Goal: Task Accomplishment & Management: Complete application form

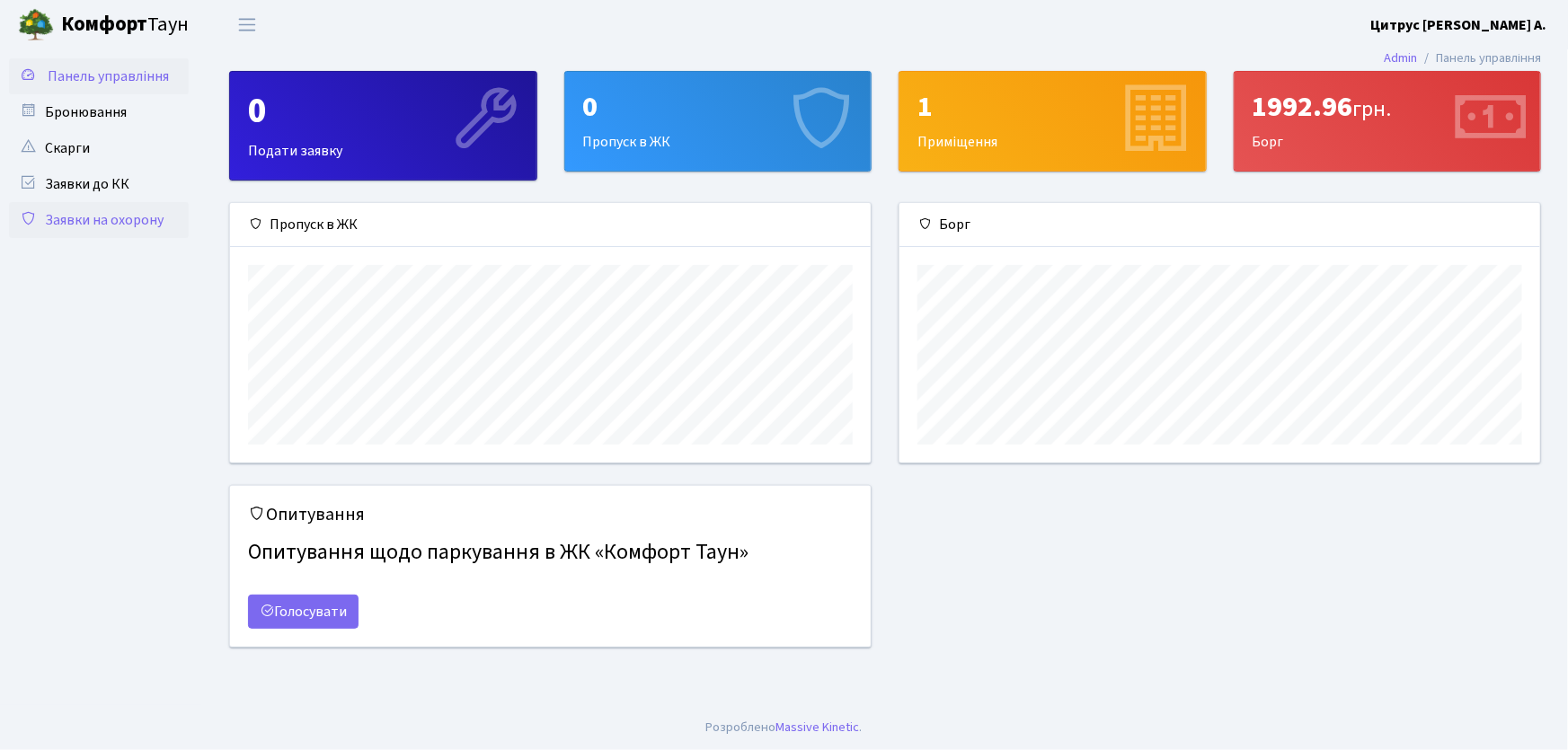
scroll to position [259, 641]
click at [143, 214] on link "Заявки на охорону" at bounding box center [99, 220] width 180 height 36
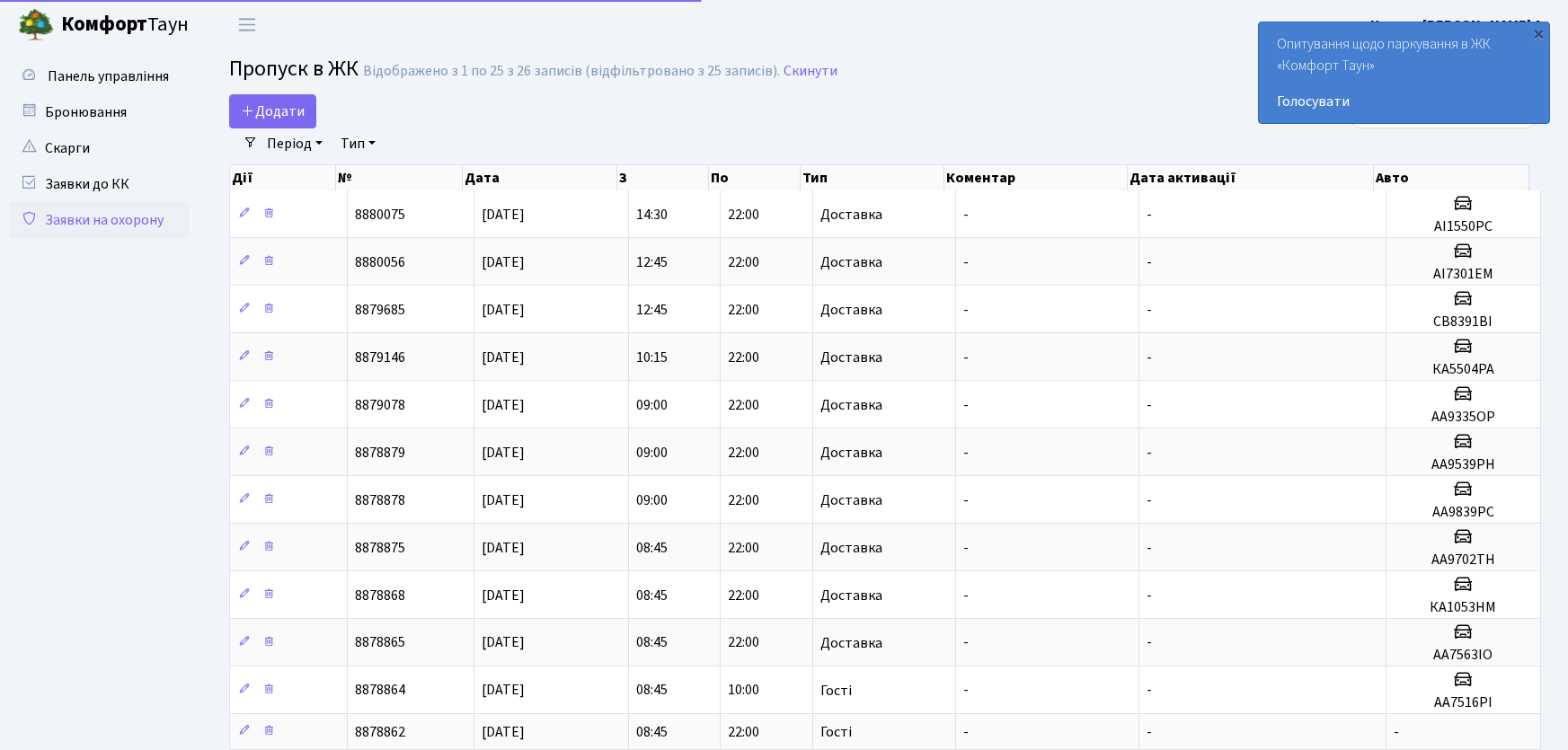
select select "25"
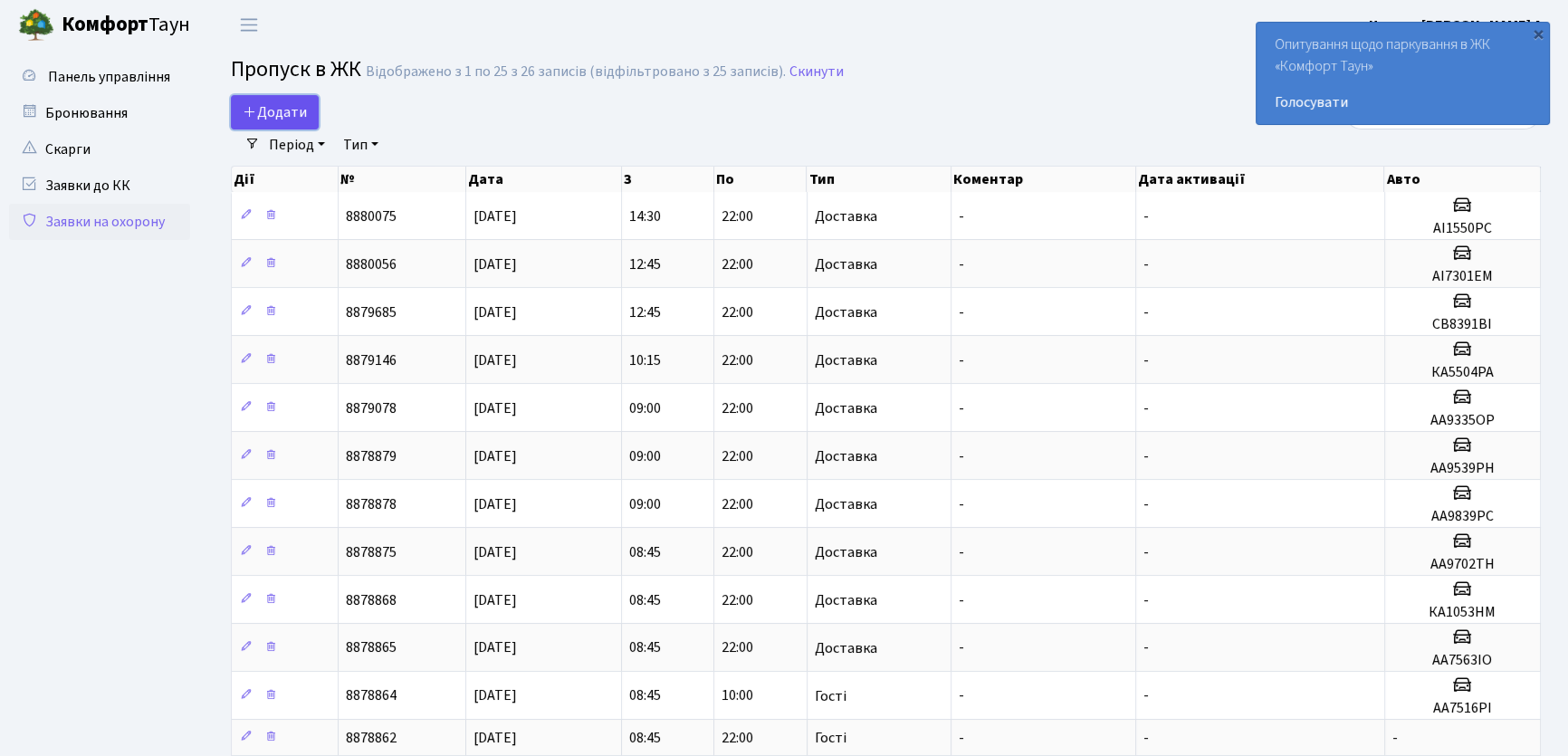
click at [285, 120] on span "Додати" at bounding box center [274, 112] width 64 height 20
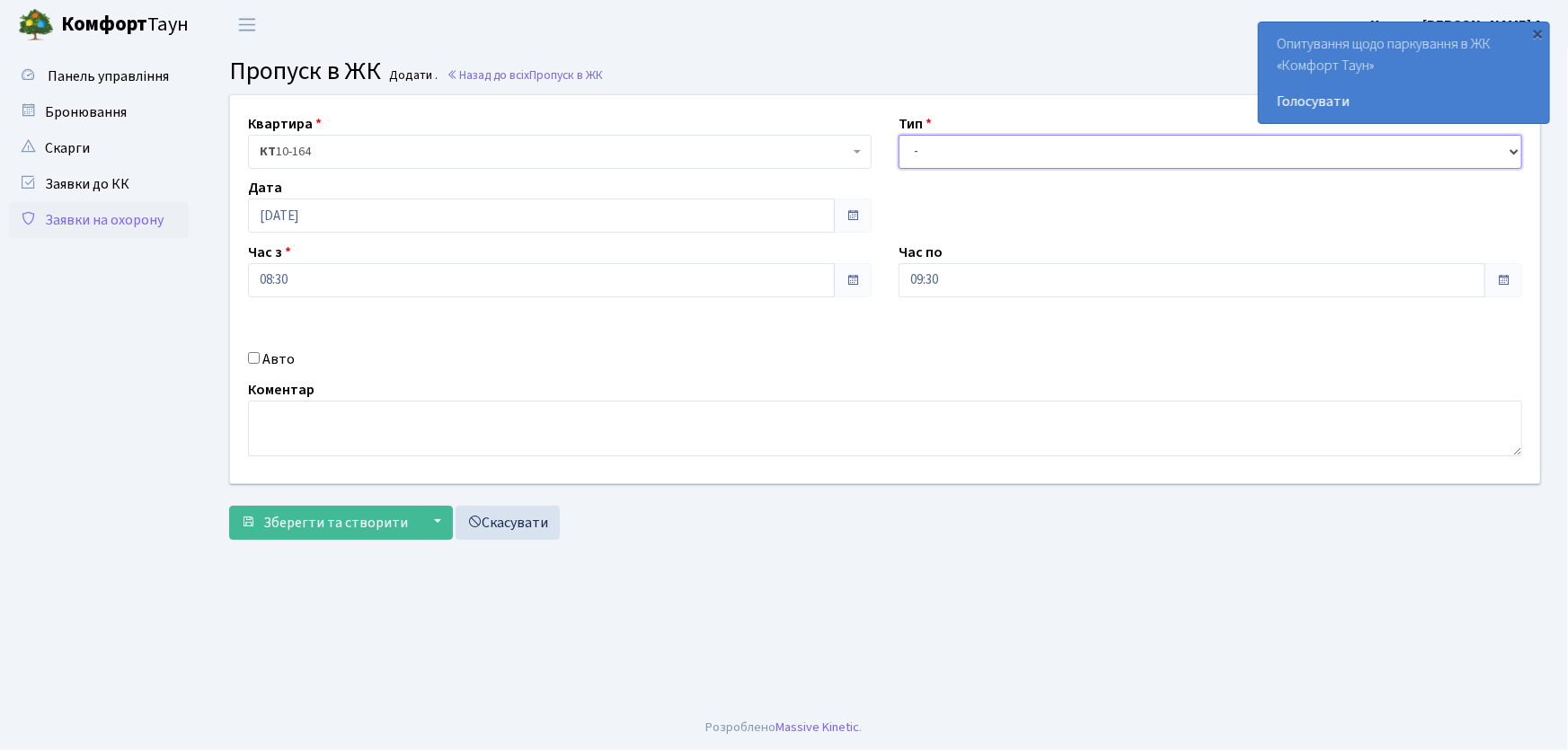
click at [970, 141] on select "- Доставка Таксі Гості Сервіс" at bounding box center [1210, 152] width 623 height 34
select select "1"
click at [898, 135] on select "- Доставка Таксі Гості Сервіс" at bounding box center [1210, 152] width 623 height 34
drag, startPoint x: 937, startPoint y: 270, endPoint x: 890, endPoint y: 274, distance: 47.2
click at [893, 273] on div "Час по 09:30 09 : 30 00 01 02 03 04 05 06 07 08 09 10 11 12 13 14 15 16 17 18 1…" at bounding box center [1210, 268] width 651 height 55
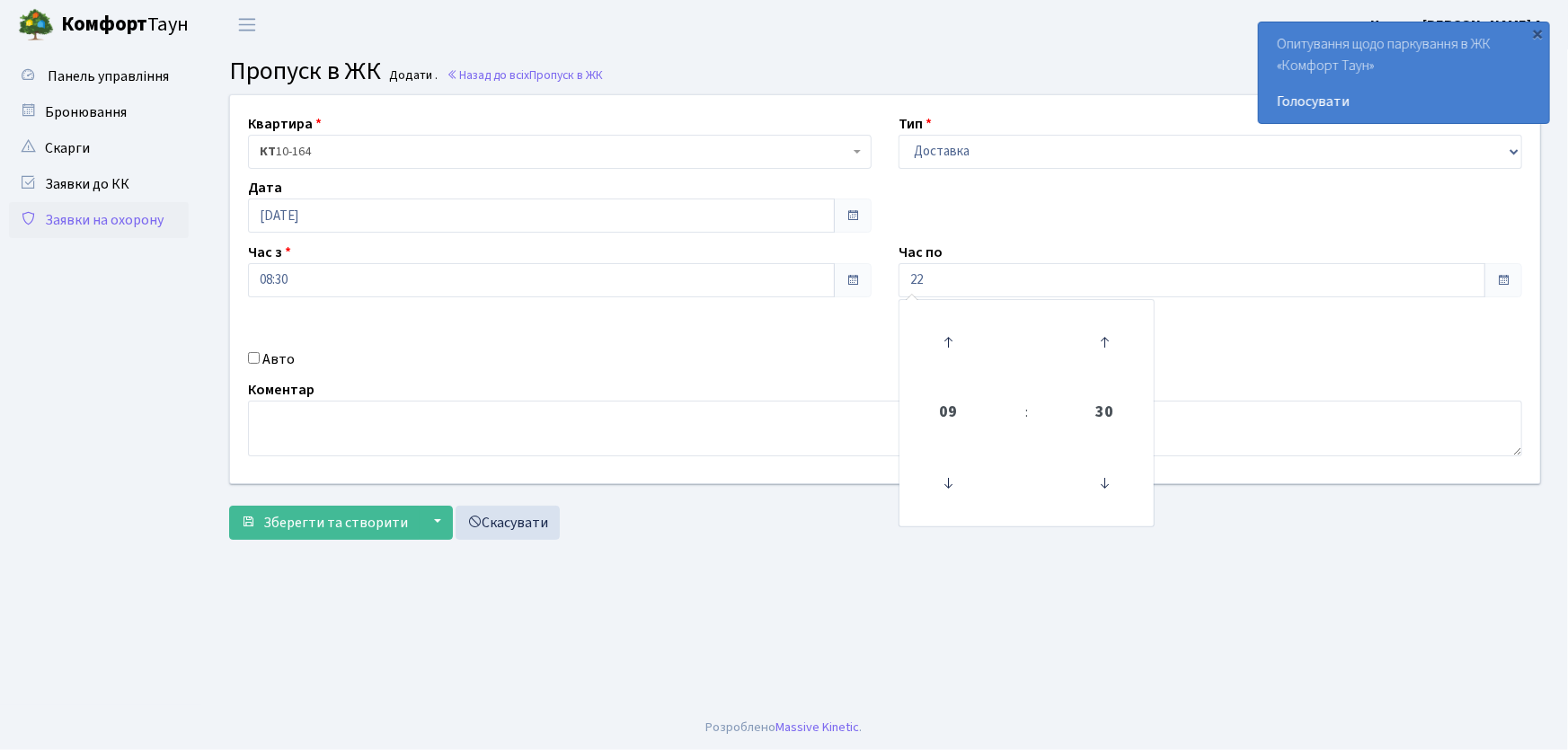
type input "22:00"
click at [259, 360] on input "Авто" at bounding box center [253, 357] width 12 height 12
checkbox input "true"
type input "АА7516PI"
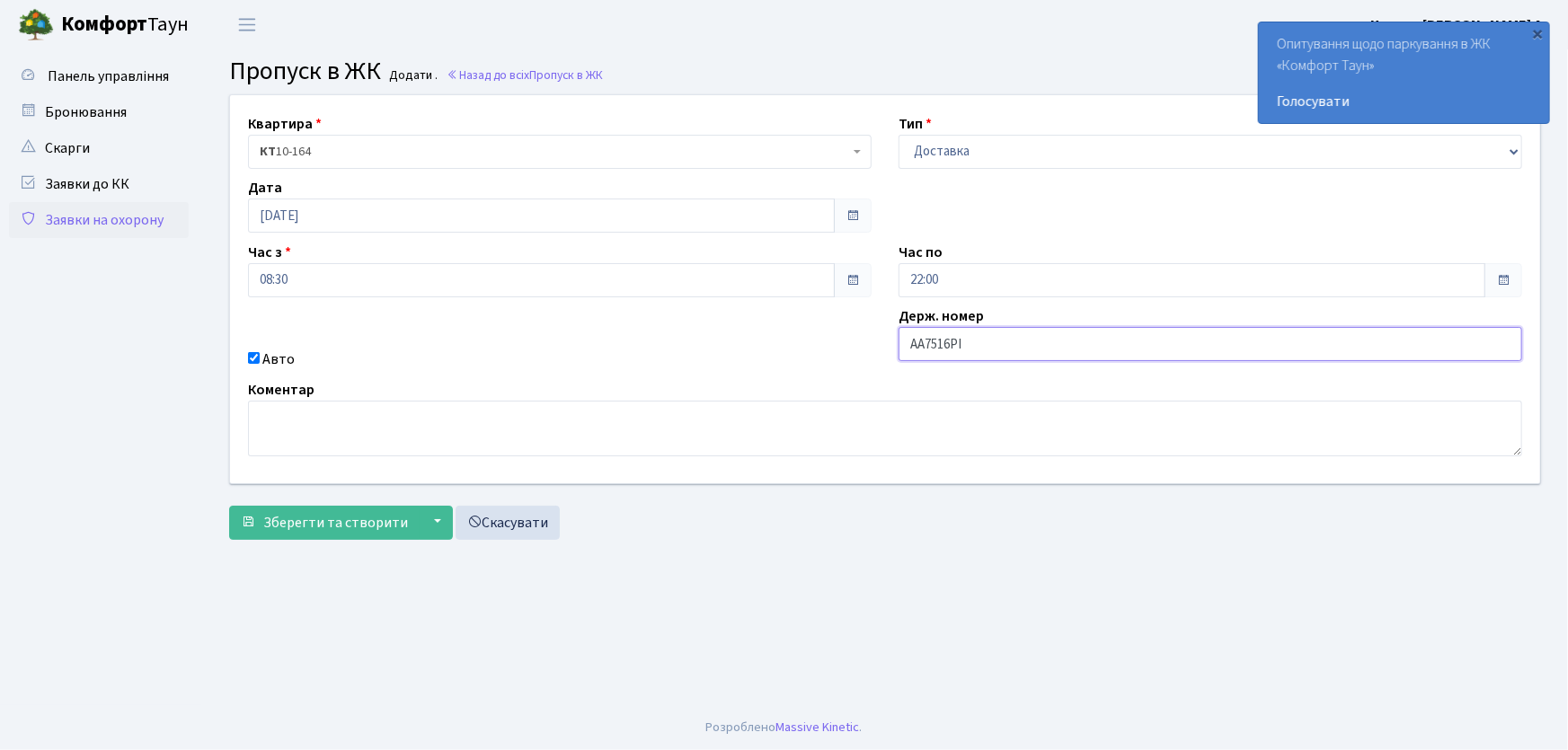
click at [229, 505] on button "Зберегти та створити" at bounding box center [324, 522] width 191 height 34
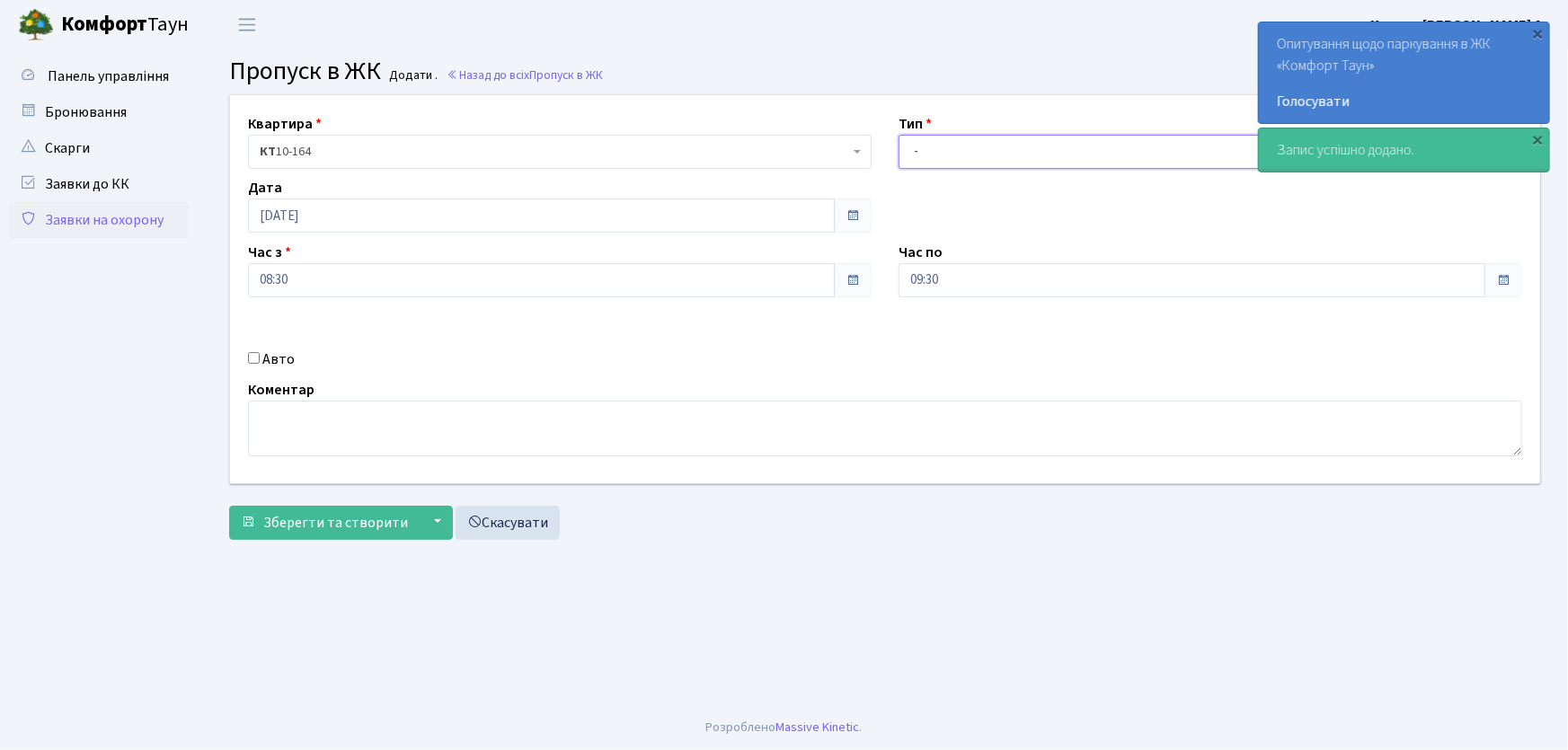
drag, startPoint x: 0, startPoint y: 0, endPoint x: 953, endPoint y: 160, distance: 966.3
click at [953, 160] on select "- Доставка Таксі Гості Сервіс" at bounding box center [1210, 152] width 623 height 34
select select "1"
click at [898, 135] on select "- Доставка Таксі Гості Сервіс" at bounding box center [1210, 152] width 623 height 34
drag, startPoint x: 953, startPoint y: 282, endPoint x: 879, endPoint y: 281, distance: 74.0
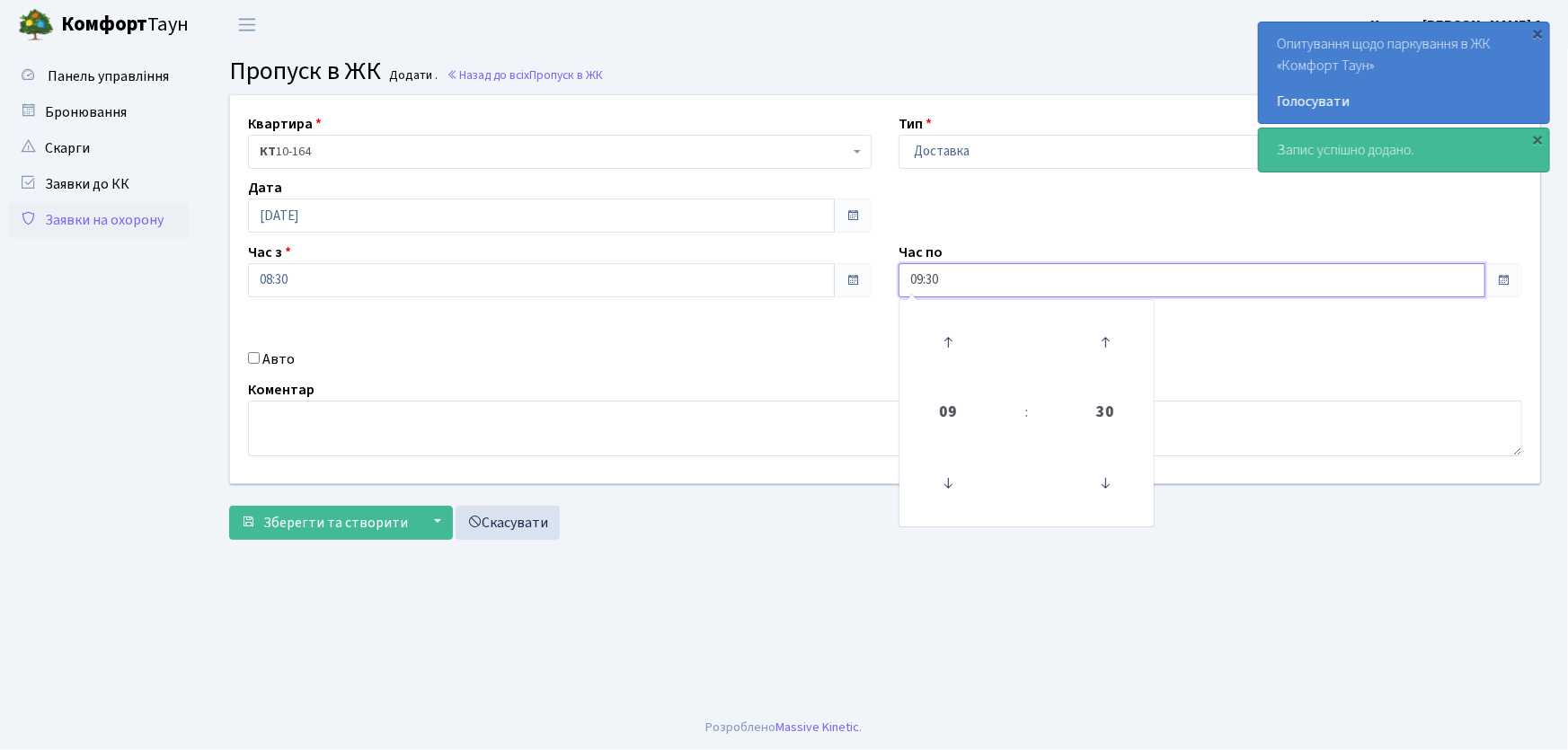
click at [880, 281] on div "Квартира <b>КТ</b>&nbsp;&nbsp;&nbsp;&nbsp;10-164 КТ 10-164 Тип - Доставка Таксі…" at bounding box center [885, 289] width 1337 height 388
type input "22:00"
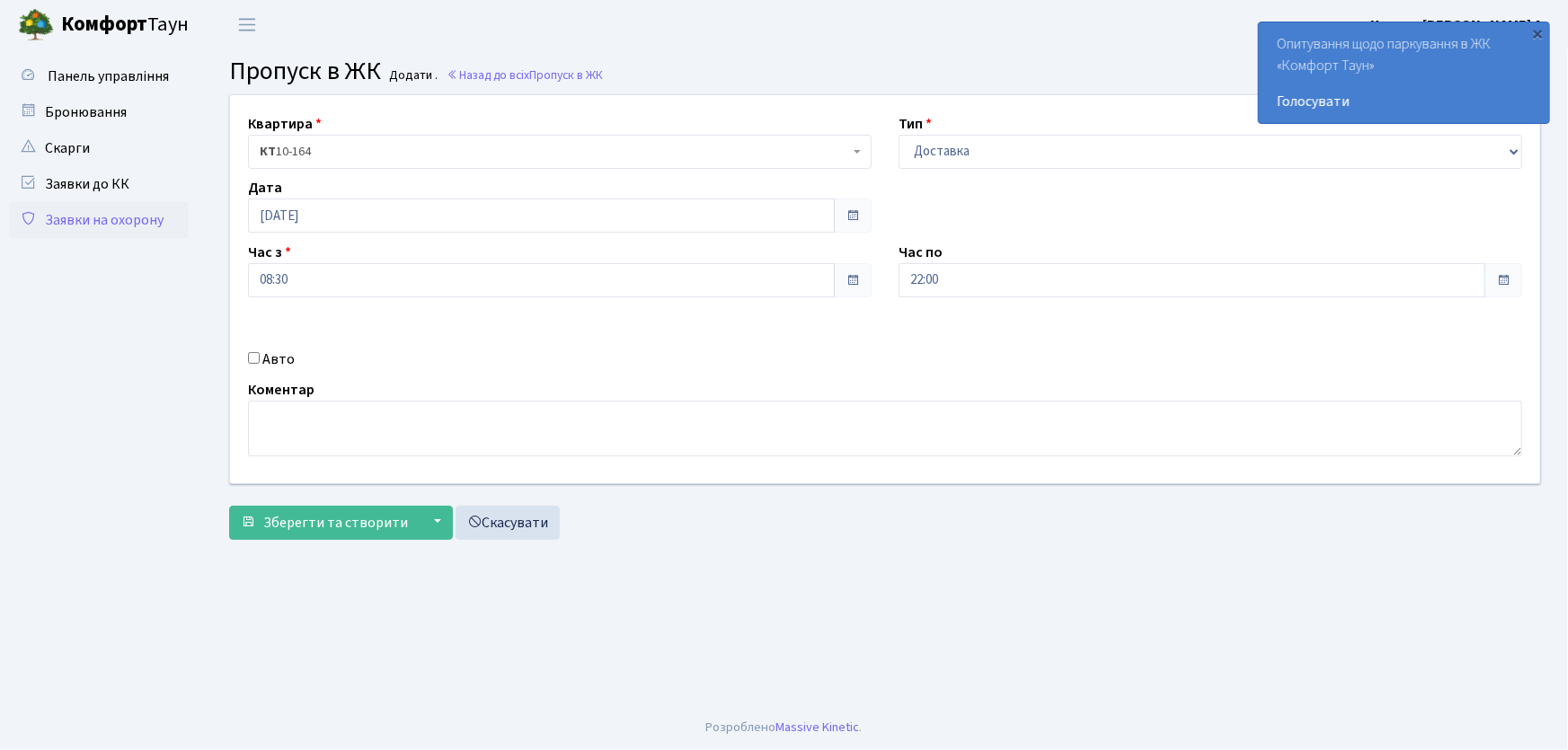
click at [256, 356] on input "Авто" at bounding box center [253, 357] width 12 height 12
checkbox input "true"
type input "АА7563ІО"
click at [229, 505] on button "Зберегти та створити" at bounding box center [324, 522] width 191 height 34
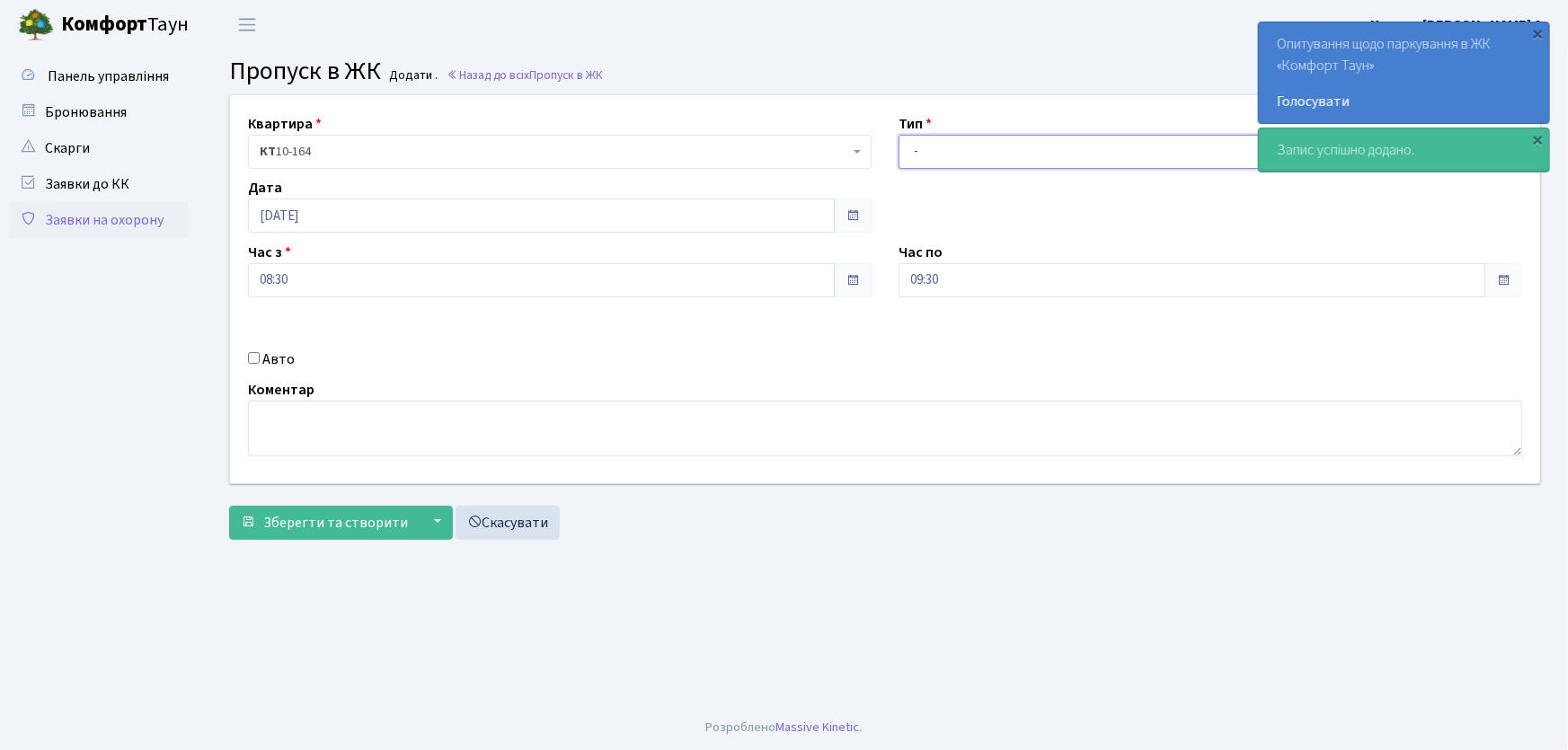
drag, startPoint x: 907, startPoint y: 156, endPoint x: 891, endPoint y: 168, distance: 20.0
click at [907, 156] on select "- Доставка Таксі Гості Сервіс" at bounding box center [1210, 152] width 623 height 34
select select "2"
click at [898, 135] on select "- Доставка Таксі Гості Сервіс" at bounding box center [1210, 152] width 623 height 34
drag, startPoint x: 926, startPoint y: 286, endPoint x: 857, endPoint y: 287, distance: 69.0
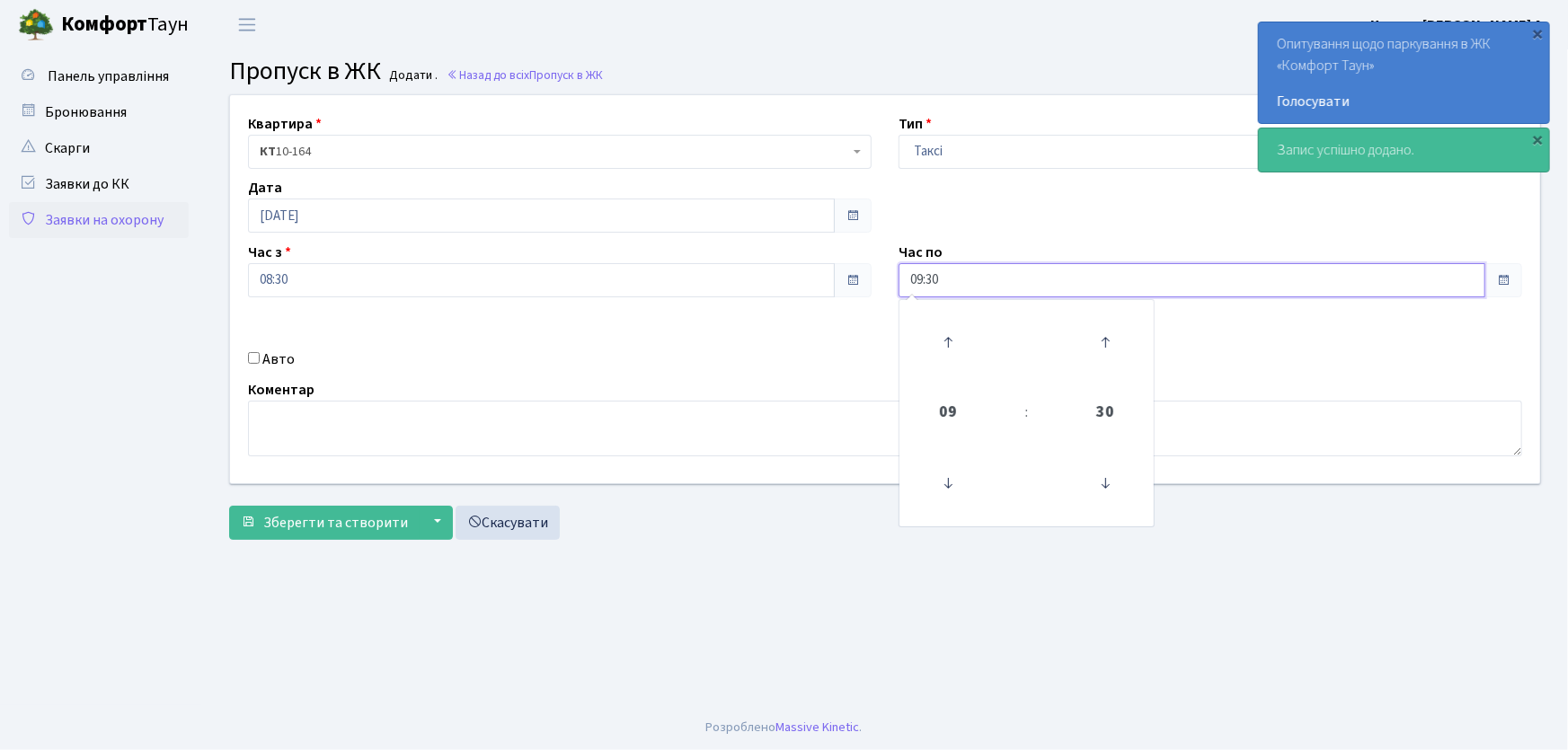
click at [857, 287] on div "Квартира <b>КТ</b>&nbsp;&nbsp;&nbsp;&nbsp;10-164 КТ 10-164 Тип - Доставка Таксі…" at bounding box center [885, 289] width 1337 height 388
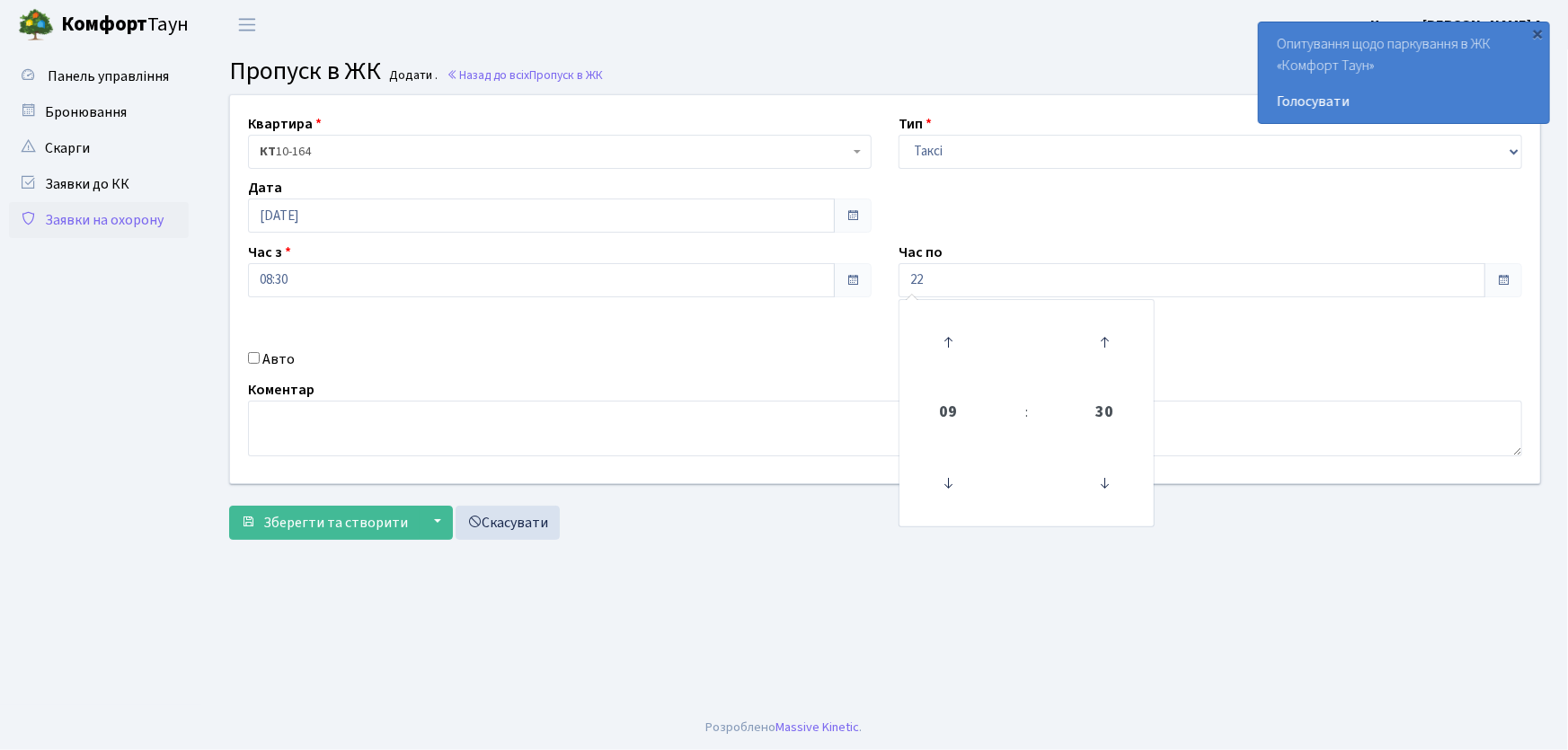
type input "22:00"
click at [257, 364] on div "Авто" at bounding box center [559, 359] width 651 height 22
click at [256, 359] on input "Авто" at bounding box center [253, 357] width 12 height 12
checkbox input "true"
type input "АА9702ТН"
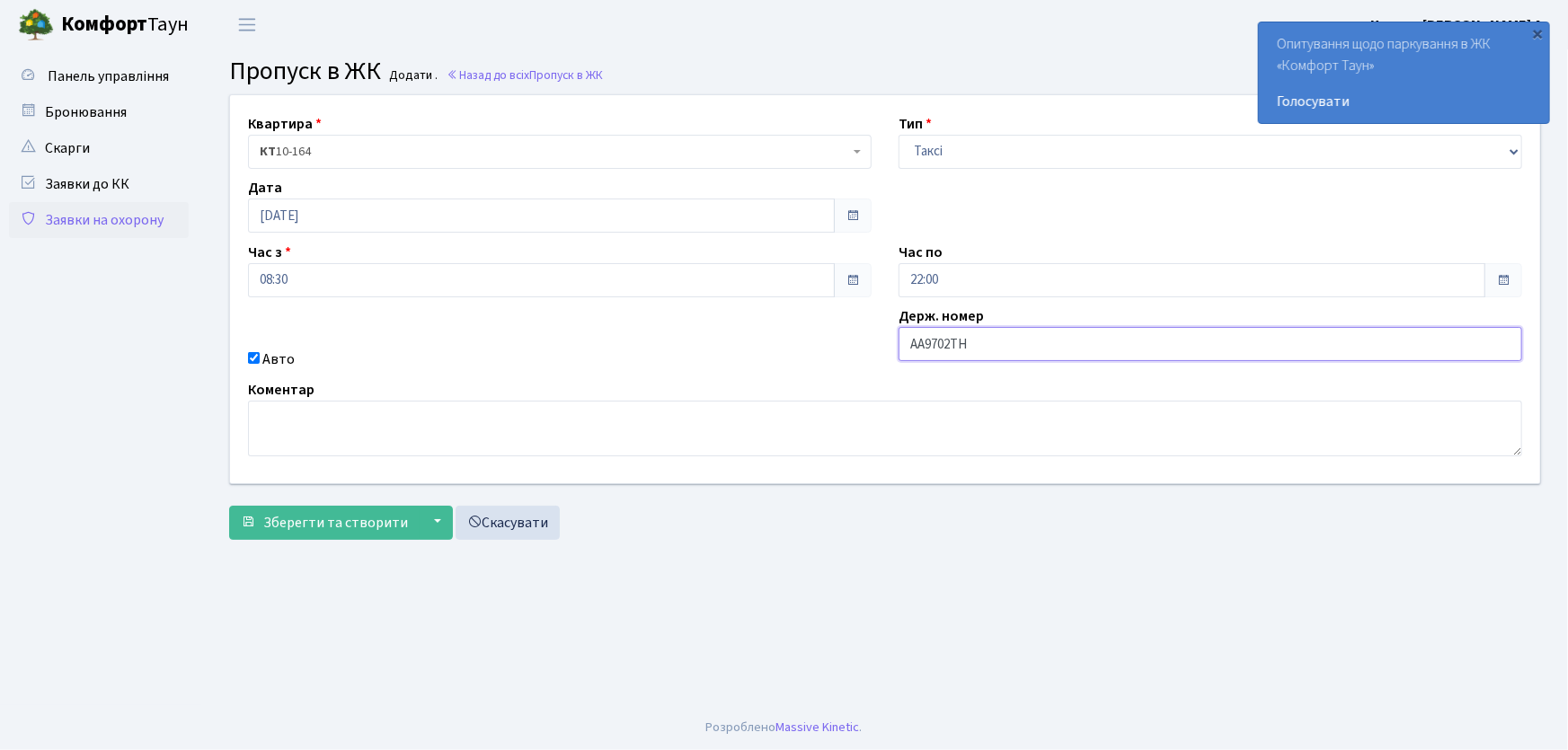
click at [229, 505] on button "Зберегти та створити" at bounding box center [324, 522] width 191 height 34
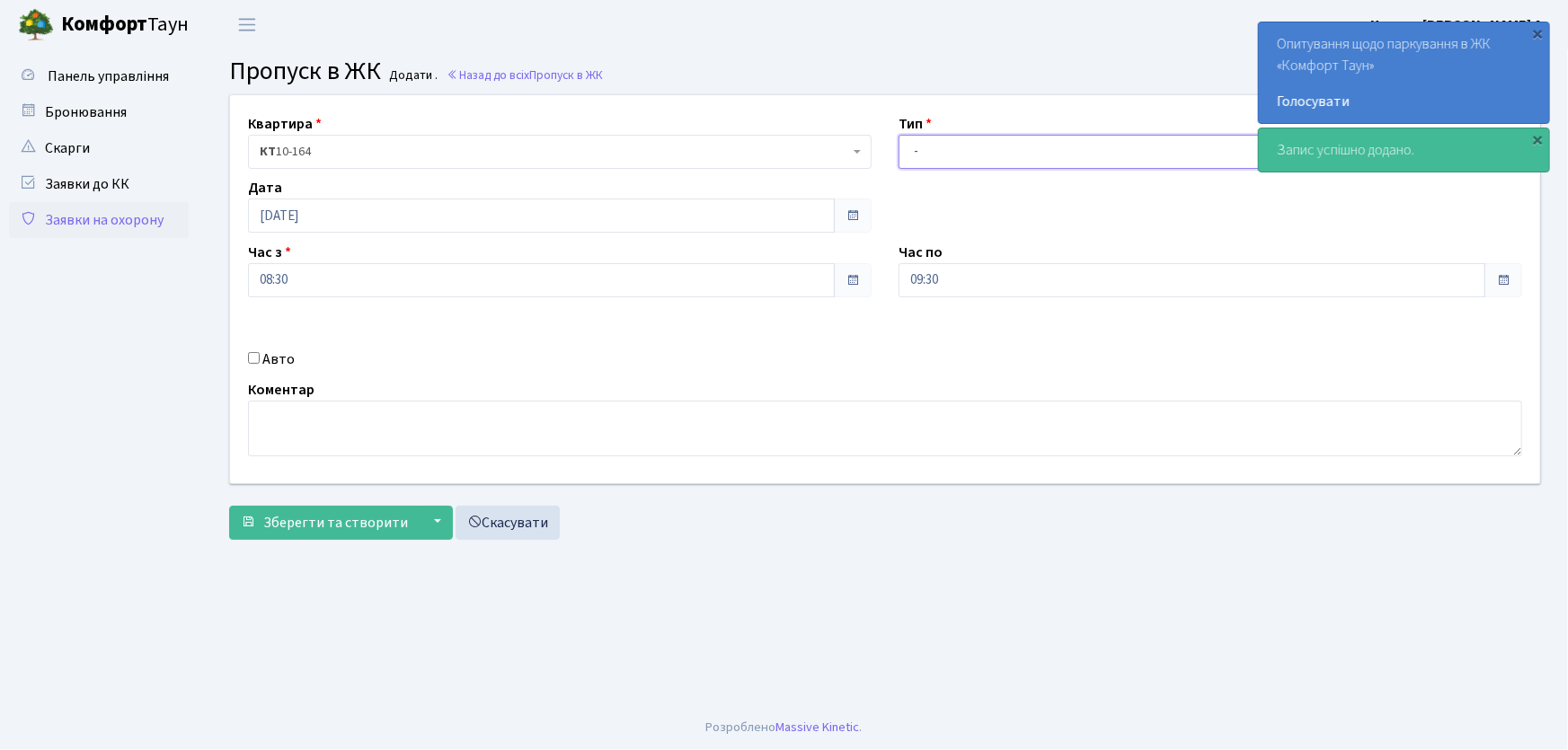
click at [943, 161] on select "- Доставка Таксі Гості Сервіс" at bounding box center [1210, 152] width 623 height 34
select select "1"
click at [898, 135] on select "- Доставка Таксі Гості Сервіс" at bounding box center [1210, 152] width 623 height 34
drag, startPoint x: 882, startPoint y: 287, endPoint x: 861, endPoint y: 289, distance: 21.1
click at [861, 289] on div "Квартира <b>КТ</b>&nbsp;&nbsp;&nbsp;&nbsp;10-164 КТ 10-164 Тип - Доставка Таксі…" at bounding box center [885, 289] width 1337 height 388
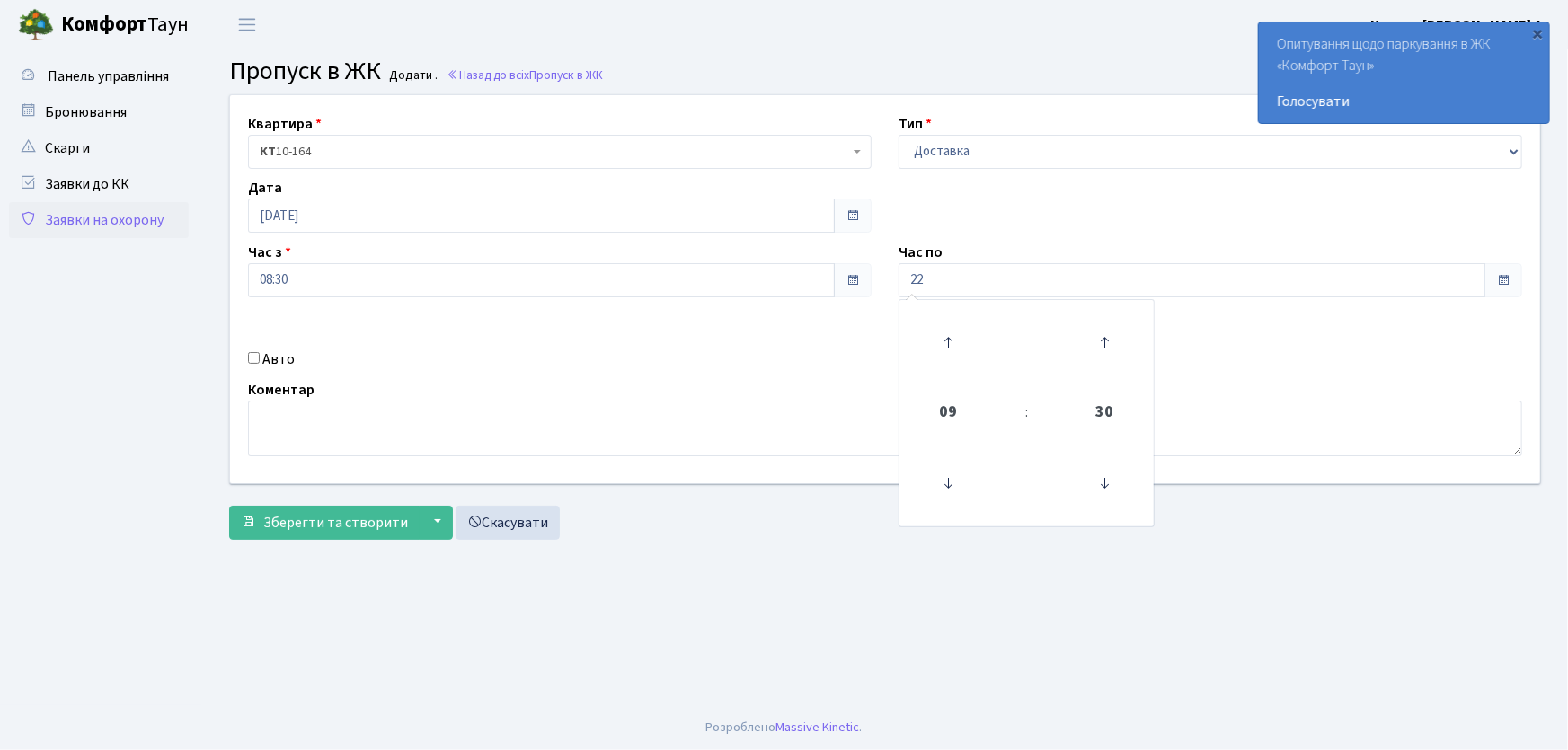
type input "22:00"
click at [254, 357] on input "Авто" at bounding box center [253, 357] width 12 height 12
checkbox input "true"
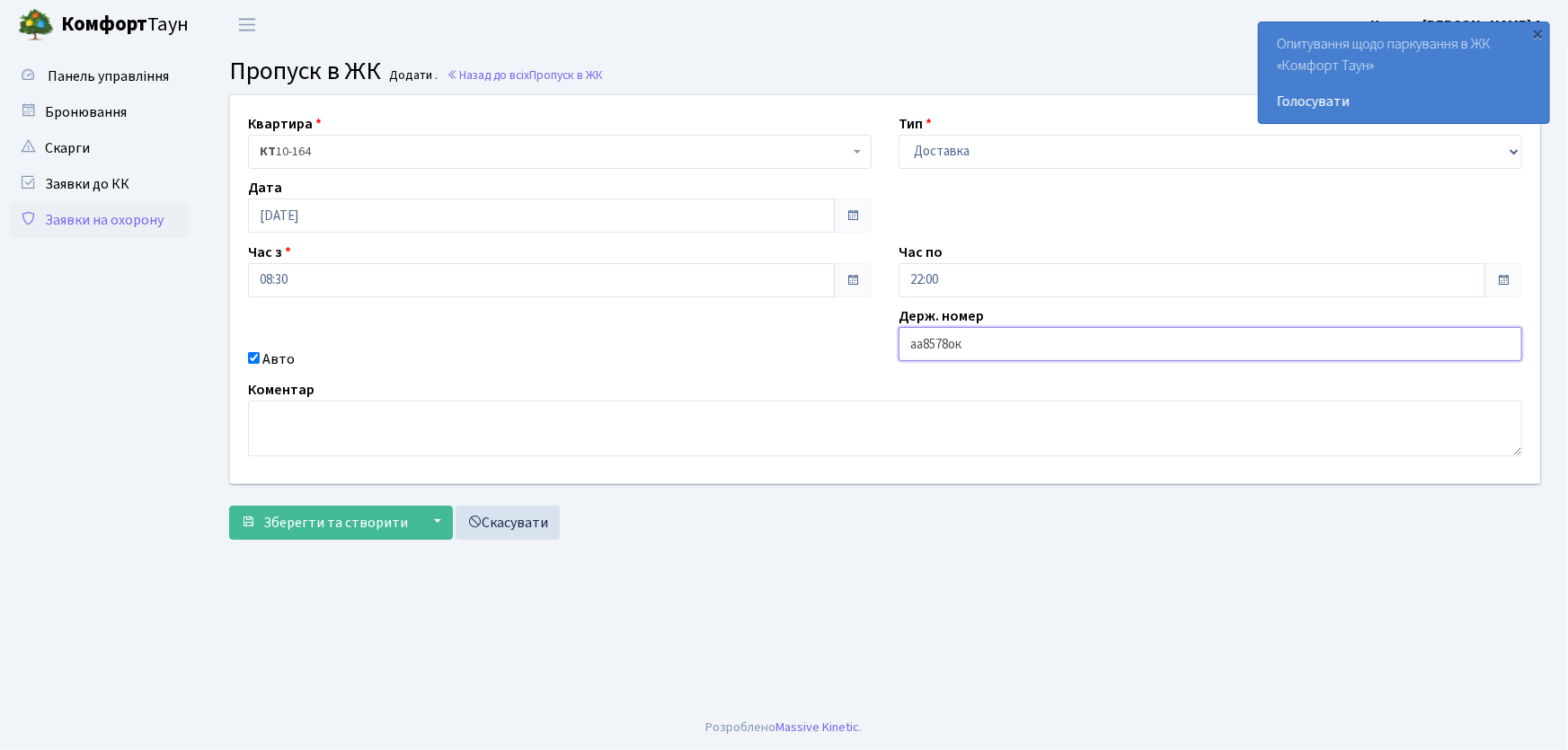
type input "аа8578ок"
click at [229, 505] on button "Зберегти та створити" at bounding box center [324, 522] width 191 height 34
